Goal: Task Accomplishment & Management: Use online tool/utility

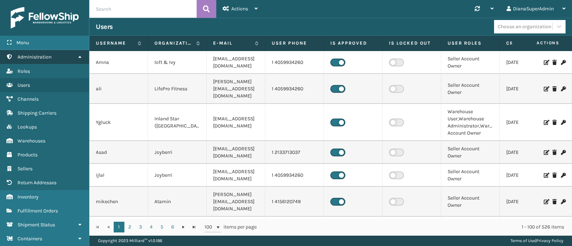
click at [69, 56] on link "Sellers Administration" at bounding box center [44, 57] width 89 height 14
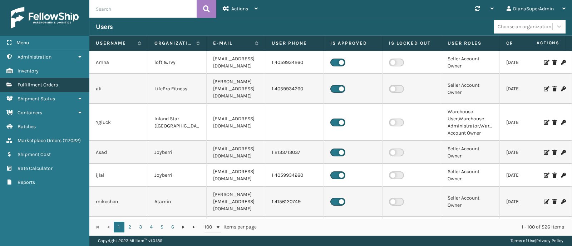
click at [53, 81] on link "Sellers Fulfillment Orders" at bounding box center [44, 85] width 89 height 14
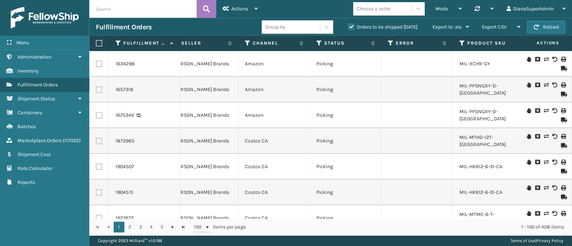
scroll to position [0, 192]
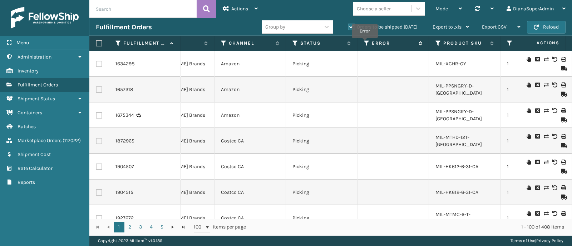
click at [364, 43] on icon at bounding box center [367, 43] width 6 height 6
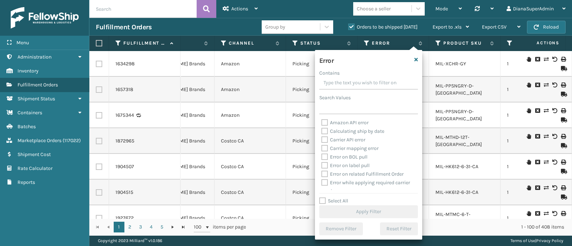
click at [325, 204] on div "Select All Apply Filter" at bounding box center [368, 207] width 99 height 21
click at [323, 203] on label "Select All" at bounding box center [333, 201] width 29 height 6
click at [323, 198] on input "Select All" at bounding box center [372, 197] width 107 height 1
checkbox input "true"
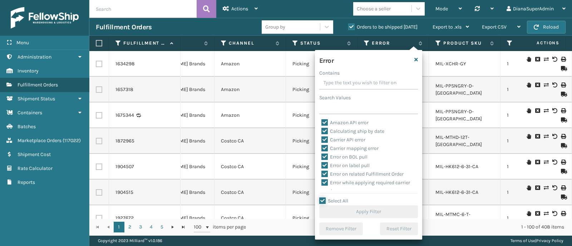
checkbox input "true"
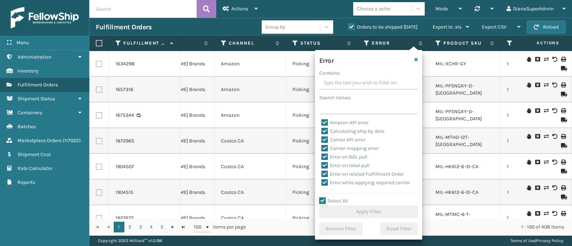
checkbox input "true"
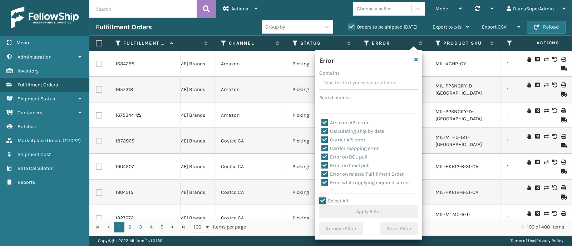
checkbox input "true"
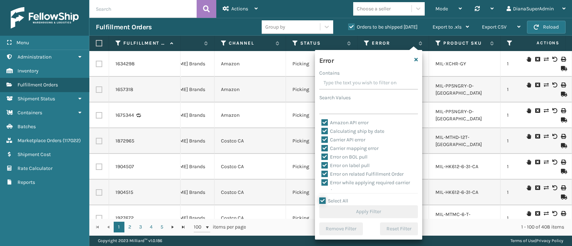
checkbox input "true"
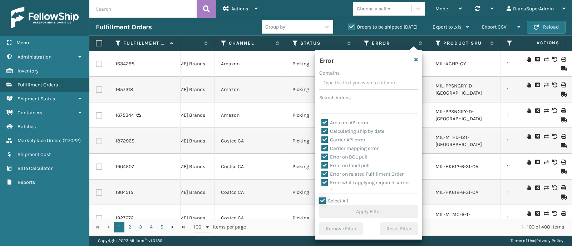
checkbox input "true"
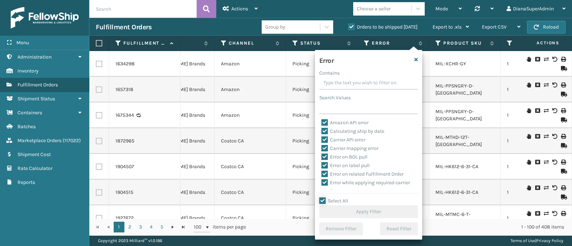
checkbox input "true"
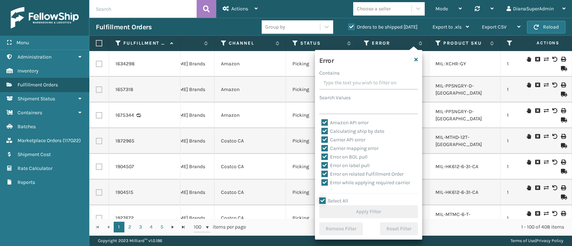
checkbox input "true"
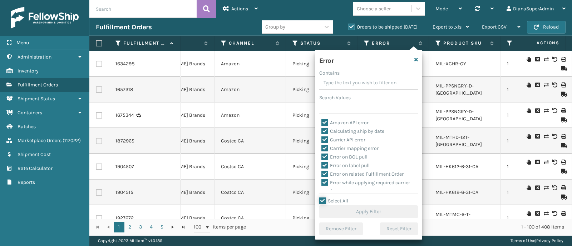
checkbox input "true"
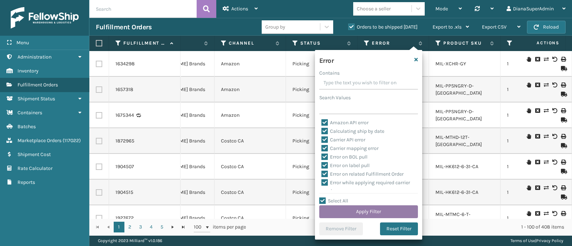
click at [379, 213] on button "Apply Filter" at bounding box center [368, 211] width 99 height 13
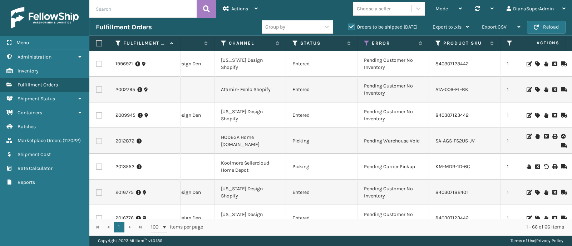
scroll to position [0, 252]
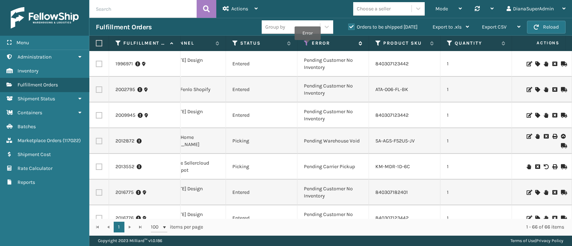
click at [307, 45] on icon at bounding box center [307, 43] width 6 height 6
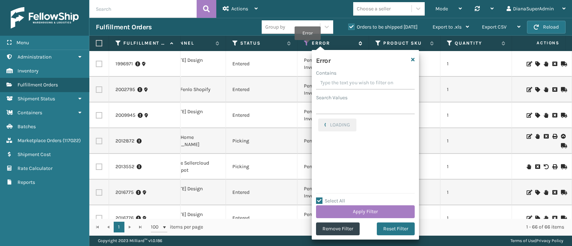
checkbox input "true"
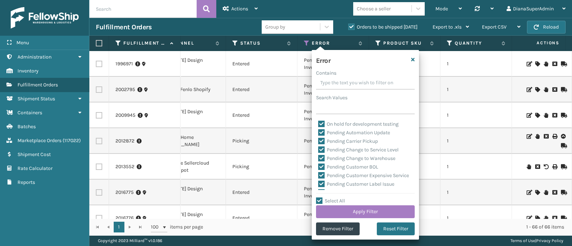
scroll to position [197, 0]
click at [320, 122] on label "Pending Carrier Pickup" at bounding box center [348, 123] width 60 height 6
click at [318, 122] on input "Pending Carrier Pickup" at bounding box center [318, 121] width 0 height 5
checkbox input "false"
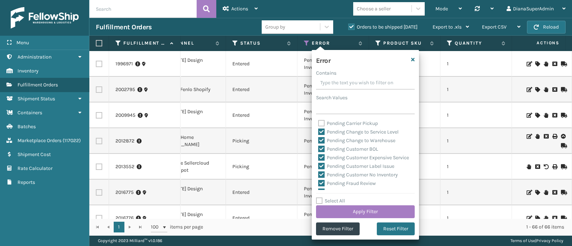
click at [321, 132] on label "Pending Change to Service Level" at bounding box center [358, 132] width 80 height 6
click at [318, 132] on input "Pending Change to Service Level" at bounding box center [318, 130] width 0 height 5
checkbox input "false"
click at [321, 138] on label "Pending Change to Warehouse" at bounding box center [356, 141] width 77 height 6
click at [318, 138] on input "Pending Change to Warehouse" at bounding box center [318, 138] width 0 height 5
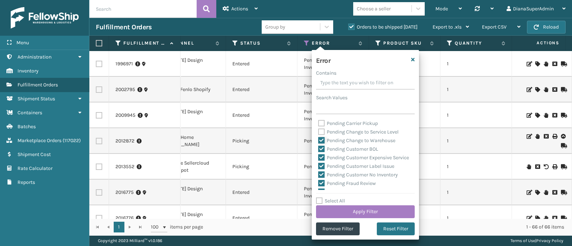
checkbox input "false"
click at [321, 147] on label "Pending Customer BOL" at bounding box center [348, 149] width 60 height 6
click at [318, 147] on input "Pending Customer BOL" at bounding box center [318, 147] width 0 height 5
checkbox input "false"
click at [321, 156] on label "Pending Customer Expensive Service" at bounding box center [363, 158] width 91 height 6
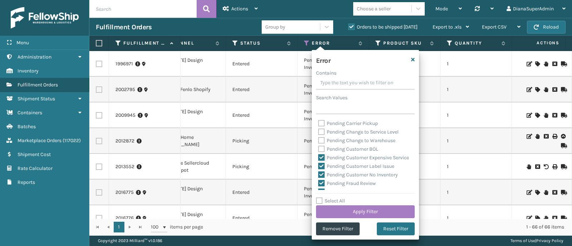
click at [318, 156] on input "Pending Customer Expensive Service" at bounding box center [318, 156] width 0 height 5
checkbox input "false"
click at [321, 169] on label "Pending Customer Label Issue" at bounding box center [356, 166] width 76 height 6
click at [318, 167] on input "Pending Customer Label Issue" at bounding box center [318, 164] width 0 height 5
checkbox input "false"
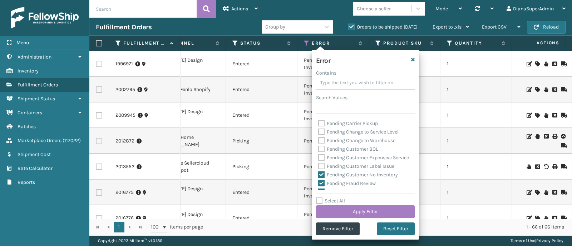
click at [321, 178] on label "Pending Customer No Inventory" at bounding box center [358, 175] width 80 height 6
click at [318, 175] on input "Pending Customer No Inventory" at bounding box center [318, 173] width 0 height 5
checkbox input "false"
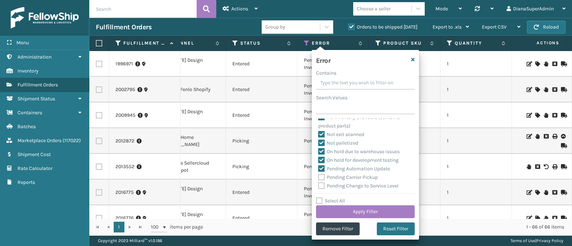
click at [322, 169] on label "Pending Automation Update" at bounding box center [354, 169] width 72 height 6
click at [318, 169] on input "Pending Automation Update" at bounding box center [318, 167] width 0 height 5
checkbox input "false"
click at [321, 133] on label "Pending Fraud Review" at bounding box center [347, 130] width 58 height 6
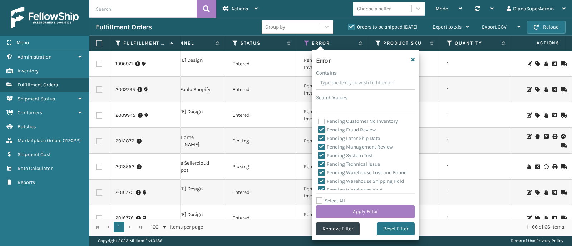
click at [318, 130] on input "Pending Fraud Review" at bounding box center [318, 128] width 0 height 5
checkbox input "false"
click at [321, 141] on label "Pending Later Ship Date" at bounding box center [349, 138] width 62 height 6
click at [318, 139] on input "Pending Later Ship Date" at bounding box center [318, 136] width 0 height 5
checkbox input "false"
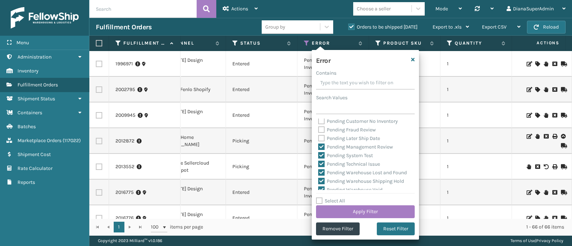
click at [321, 150] on label "Pending Management Review" at bounding box center [355, 147] width 75 height 6
click at [318, 148] on input "Pending Management Review" at bounding box center [318, 145] width 0 height 5
checkbox input "false"
click at [321, 159] on label "Pending System Test" at bounding box center [345, 156] width 55 height 6
click at [318, 156] on input "Pending System Test" at bounding box center [318, 153] width 0 height 5
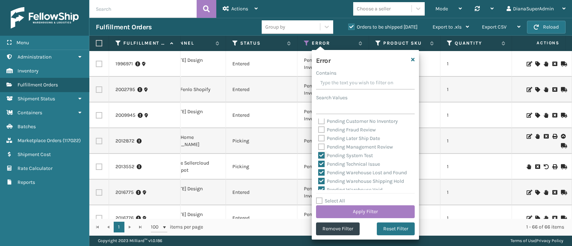
checkbox input "false"
click at [321, 167] on label "Pending Technical Issue" at bounding box center [349, 164] width 62 height 6
click at [318, 165] on input "Pending Technical Issue" at bounding box center [318, 162] width 0 height 5
checkbox input "false"
click at [320, 176] on label "Pending Warehouse Lost and Found" at bounding box center [362, 173] width 89 height 6
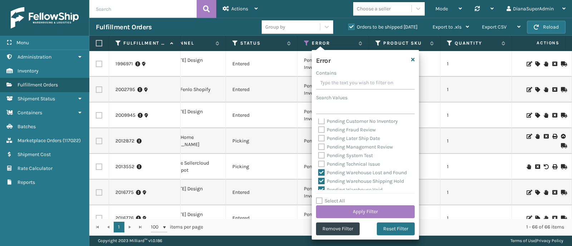
click at [318, 173] on input "Pending Warehouse Lost and Found" at bounding box center [318, 171] width 0 height 5
checkbox input "false"
click at [324, 126] on label "Pending Warehouse Shipping Hold" at bounding box center [361, 126] width 86 height 6
click at [318, 126] on input "Pending Warehouse Shipping Hold" at bounding box center [318, 123] width 0 height 5
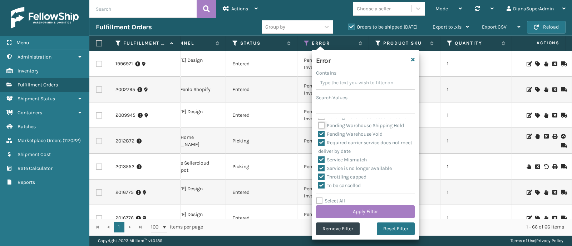
checkbox input "false"
click at [321, 137] on label "Pending Warehouse Void" at bounding box center [350, 134] width 64 height 6
click at [318, 135] on input "Pending Warehouse Void" at bounding box center [318, 132] width 0 height 5
checkbox input "false"
click at [363, 211] on button "Apply Filter" at bounding box center [365, 211] width 99 height 13
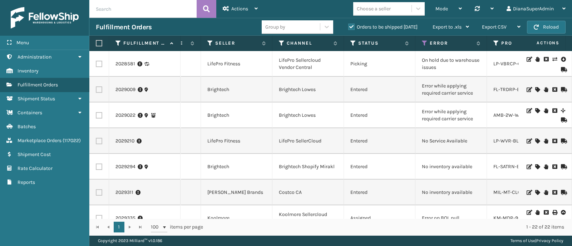
scroll to position [0, 0]
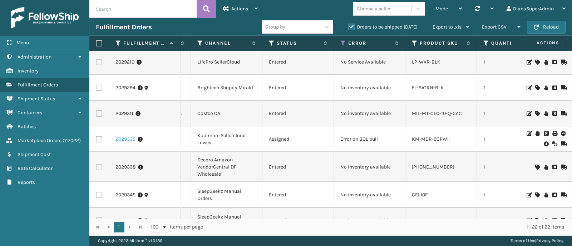
click at [130, 137] on link "2029335" at bounding box center [125, 139] width 20 height 7
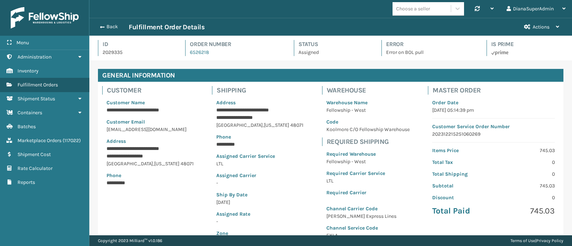
scroll to position [17, 482]
click at [553, 29] on button "Actions" at bounding box center [541, 27] width 48 height 18
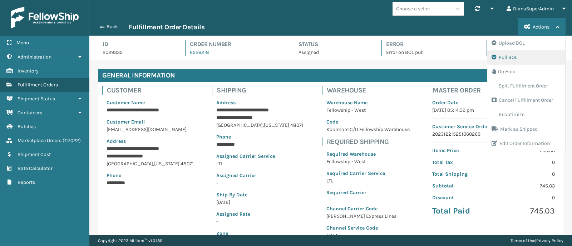
click at [542, 56] on button "Pull BOL" at bounding box center [526, 57] width 78 height 14
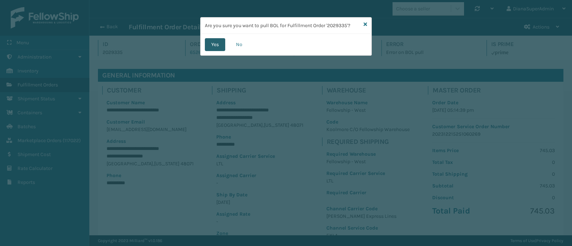
click at [210, 44] on button "Yes" at bounding box center [215, 44] width 20 height 13
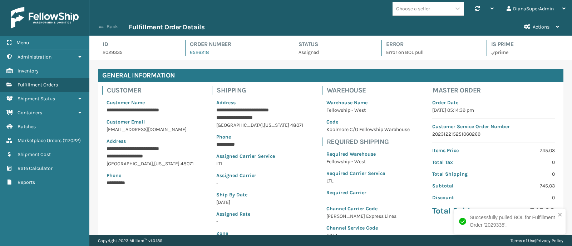
click at [104, 29] on button "Back" at bounding box center [112, 27] width 33 height 6
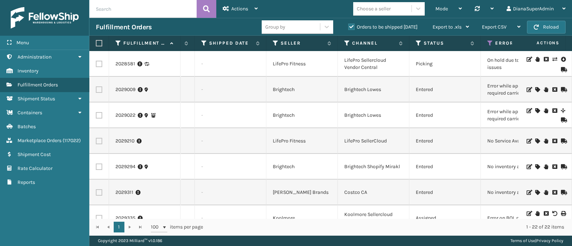
scroll to position [0, 70]
click at [275, 43] on icon at bounding box center [275, 43] width 6 height 6
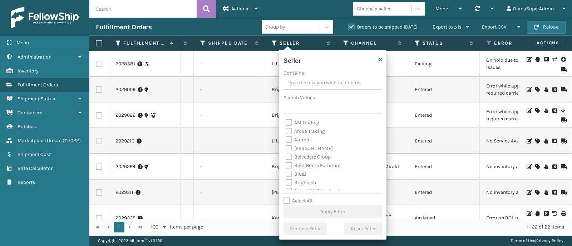
click at [289, 199] on label "Select All" at bounding box center [297, 201] width 29 height 6
click at [289, 198] on input "Select All" at bounding box center [336, 197] width 107 height 1
checkbox input "true"
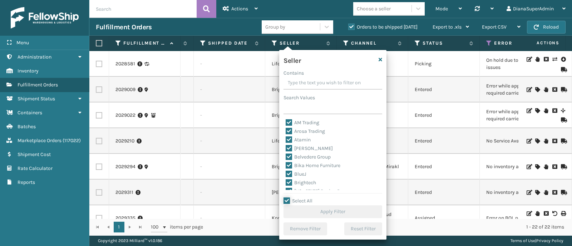
checkbox input "true"
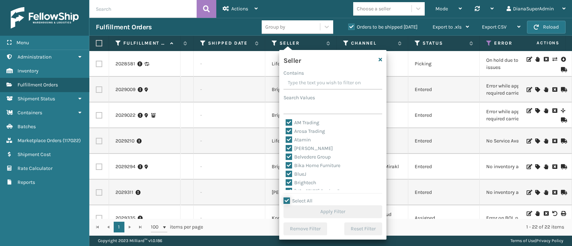
checkbox input "true"
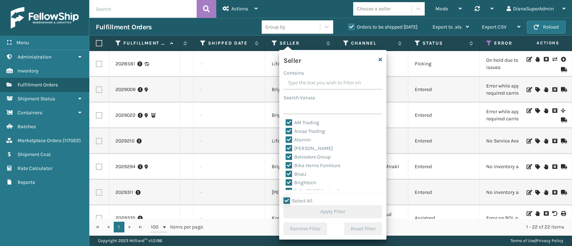
checkbox input "true"
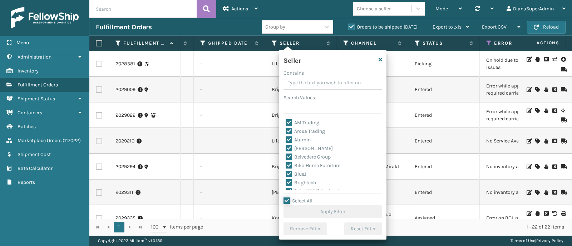
checkbox input "true"
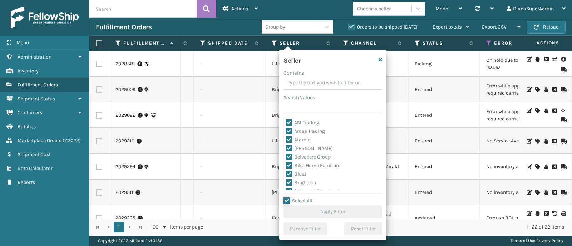
checkbox input "true"
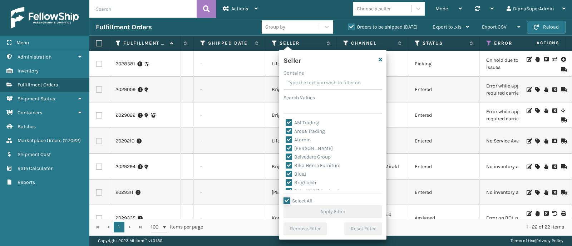
checkbox input "true"
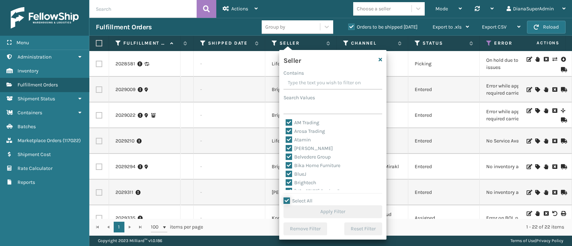
checkbox input "true"
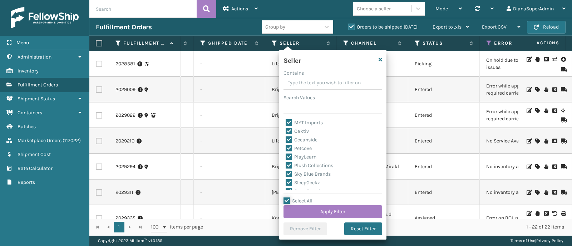
scroll to position [220, 0]
click at [286, 176] on label "SleepGeekz" at bounding box center [302, 177] width 34 height 6
click at [286, 176] on input "SleepGeekz" at bounding box center [285, 175] width 0 height 5
checkbox input "false"
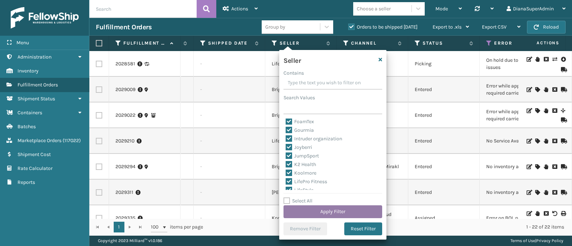
click at [341, 213] on button "Apply Filter" at bounding box center [332, 211] width 99 height 13
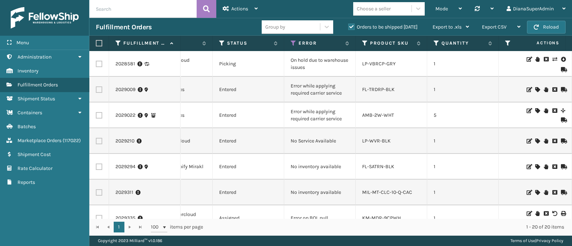
scroll to position [0, 266]
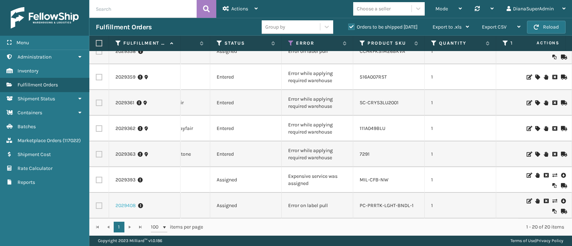
click at [126, 202] on link "2029408" at bounding box center [125, 205] width 20 height 7
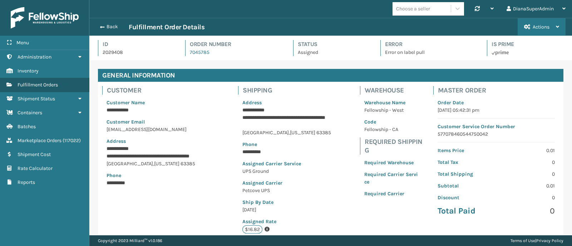
click at [554, 25] on button "Actions" at bounding box center [541, 27] width 48 height 18
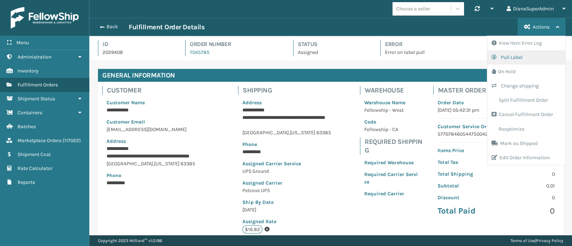
click at [538, 58] on button "Pull Label" at bounding box center [526, 57] width 78 height 14
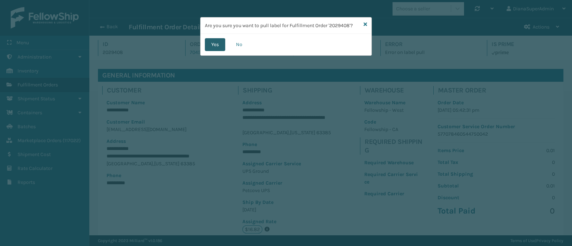
click at [214, 44] on button "Yes" at bounding box center [215, 44] width 20 height 13
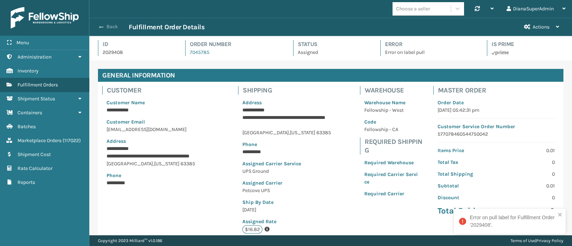
click at [105, 27] on button "Back" at bounding box center [112, 27] width 33 height 6
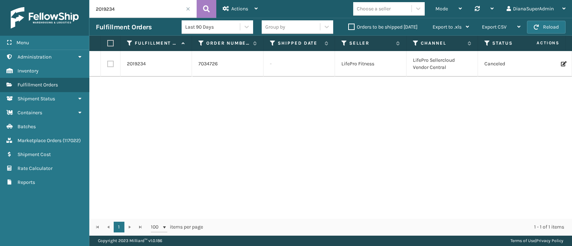
drag, startPoint x: 130, startPoint y: 10, endPoint x: 89, endPoint y: 10, distance: 41.1
click at [89, 10] on input "2019234" at bounding box center [142, 9] width 107 height 18
paste input "2019240,2019243,2019239"
type input "2019240,2019243,2019239"
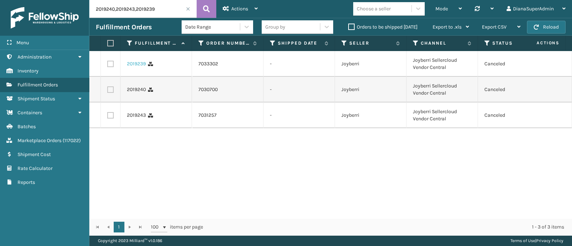
click at [136, 62] on link "2019239" at bounding box center [136, 63] width 19 height 7
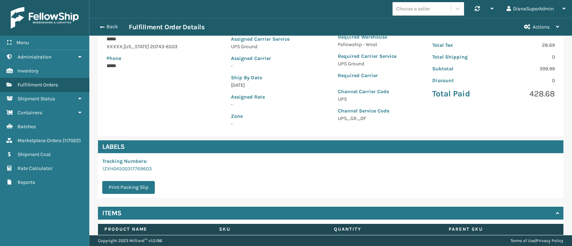
scroll to position [162, 0]
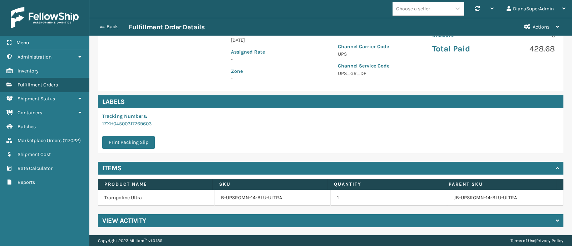
click at [134, 220] on h4 "View Activity" at bounding box center [124, 221] width 44 height 9
